Goal: Information Seeking & Learning: Learn about a topic

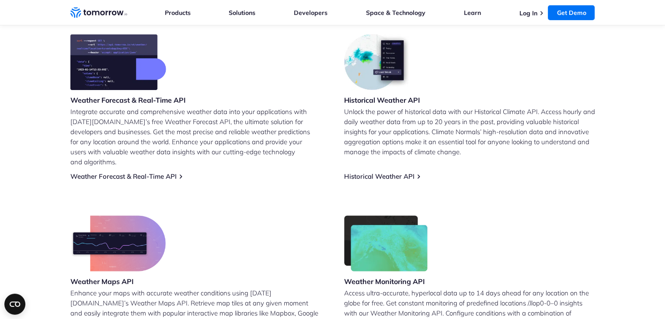
scroll to position [369, 0]
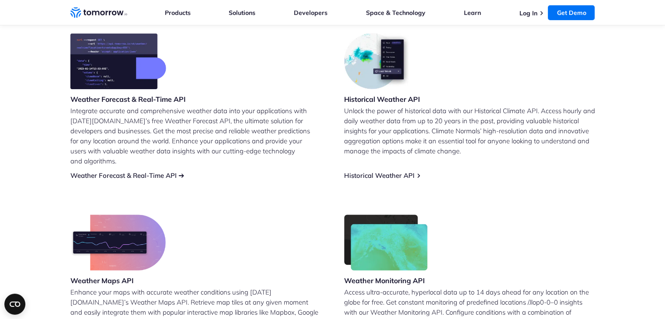
click at [129, 171] on link "Weather Forecast & Real-Time API" at bounding box center [123, 175] width 106 height 8
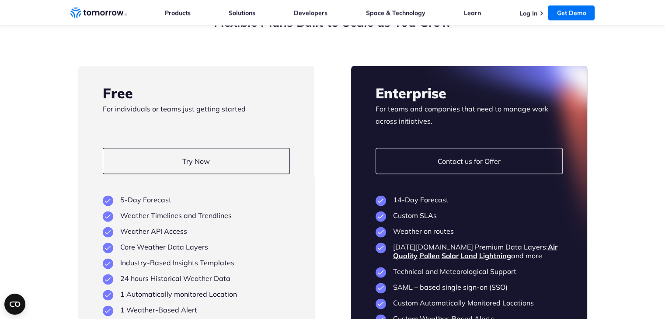
scroll to position [1636, 0]
click at [129, 128] on link "Explore the Docs" at bounding box center [112, 123] width 51 height 8
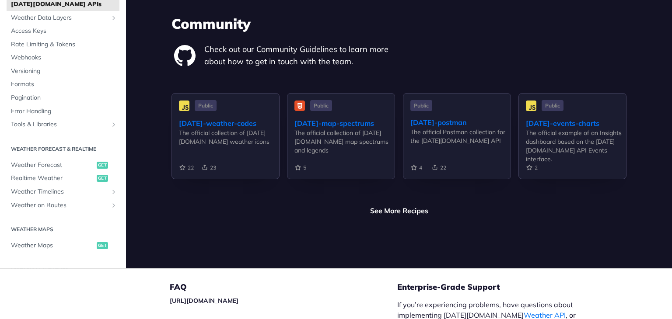
scroll to position [2066, 0]
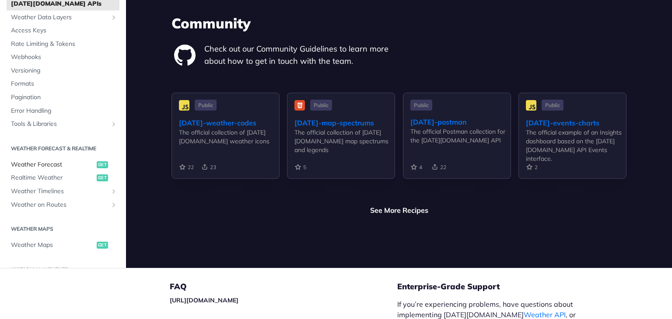
click at [72, 161] on span "Weather Forecast" at bounding box center [53, 165] width 84 height 9
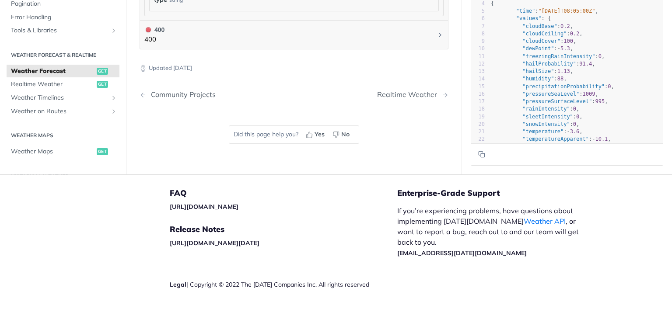
scroll to position [970, 0]
